Goal: Find specific page/section: Find specific page/section

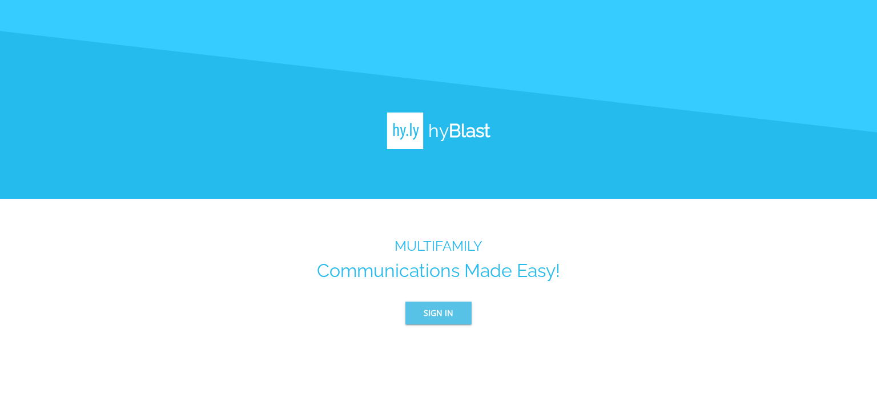
click at [463, 316] on button "Sign In" at bounding box center [438, 312] width 66 height 23
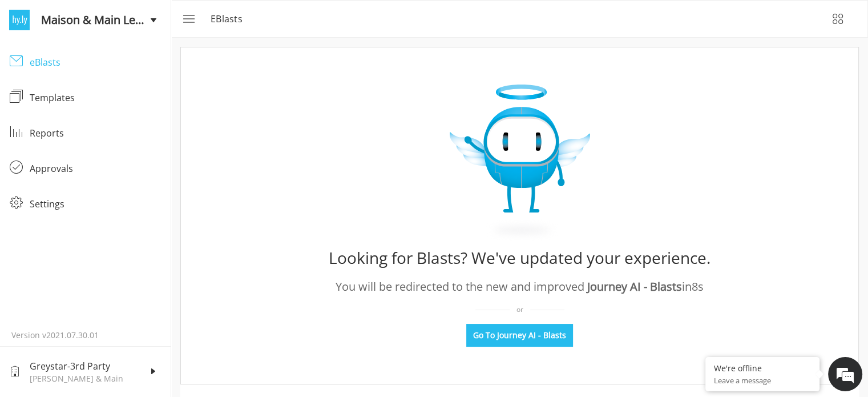
click at [46, 66] on div "eBlasts" at bounding box center [96, 62] width 132 height 14
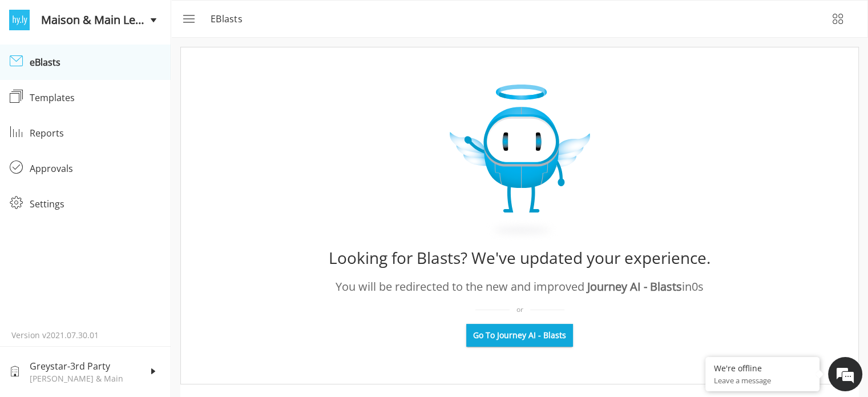
click at [566, 337] on button "Go To Journey AI - Blasts" at bounding box center [519, 335] width 107 height 23
